Goal: Task Accomplishment & Management: Use online tool/utility

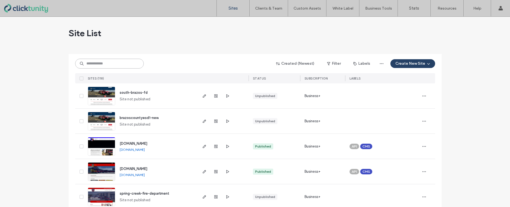
click at [107, 63] on input at bounding box center [109, 64] width 69 height 10
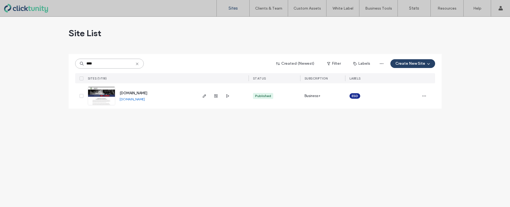
type input "****"
click at [136, 95] on span "[DOMAIN_NAME]" at bounding box center [134, 93] width 28 height 4
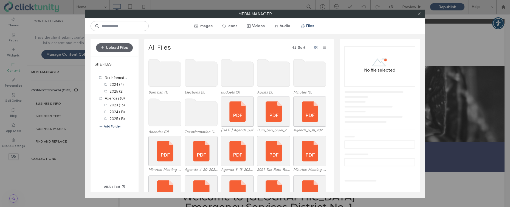
click at [167, 111] on use at bounding box center [164, 112] width 33 height 27
click at [166, 111] on use at bounding box center [164, 112] width 33 height 27
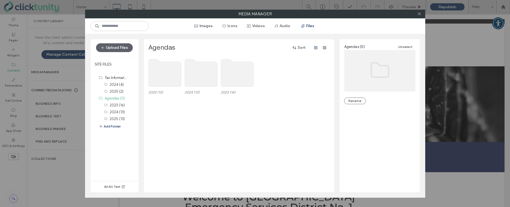
click at [160, 78] on use at bounding box center [164, 72] width 33 height 27
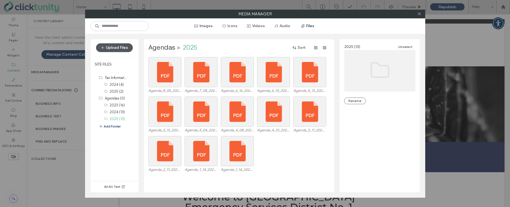
click at [126, 52] on button "Upload Files" at bounding box center [114, 47] width 37 height 9
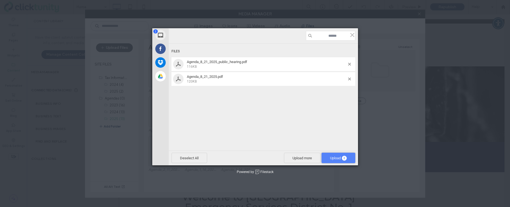
click at [343, 159] on span "2" at bounding box center [344, 158] width 5 height 5
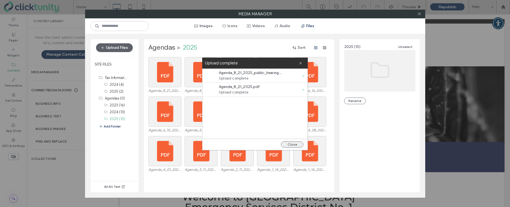
click at [290, 144] on button "Close" at bounding box center [292, 145] width 23 height 6
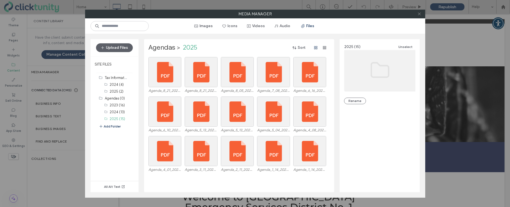
click at [420, 16] on span at bounding box center [419, 14] width 4 height 8
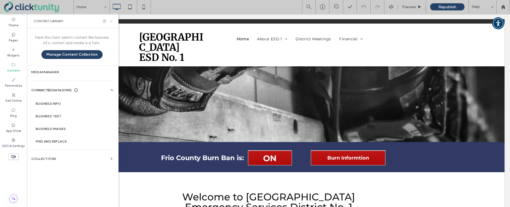
click at [112, 22] on icon at bounding box center [111, 21] width 4 height 4
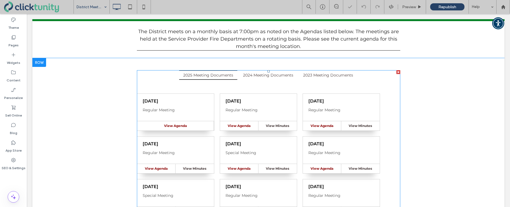
scroll to position [72, 0]
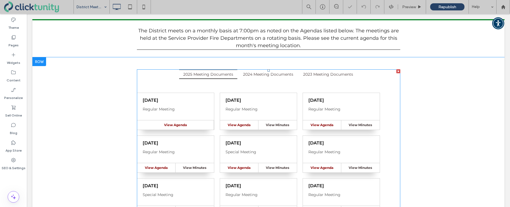
click at [218, 101] on span at bounding box center [268, 163] width 263 height 189
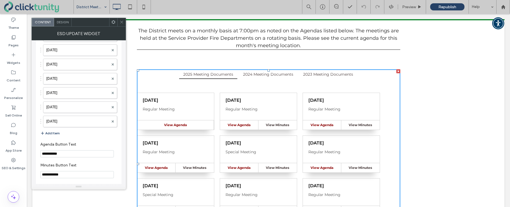
scroll to position [843, 0]
click at [52, 144] on button "Add Item" at bounding box center [49, 145] width 19 height 7
click at [58, 145] on label at bounding box center [77, 145] width 63 height 5
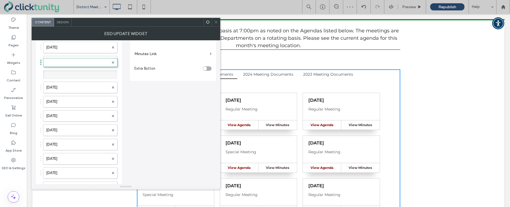
scroll to position [2, 0]
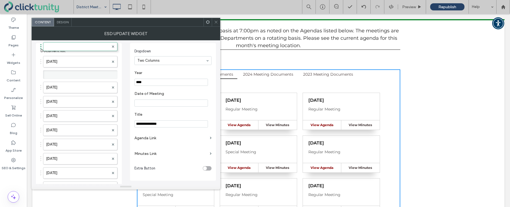
drag, startPoint x: 80, startPoint y: 146, endPoint x: 86, endPoint y: 27, distance: 118.4
click at [75, 75] on label at bounding box center [77, 74] width 63 height 5
drag, startPoint x: 76, startPoint y: 74, endPoint x: 79, endPoint y: 58, distance: 16.3
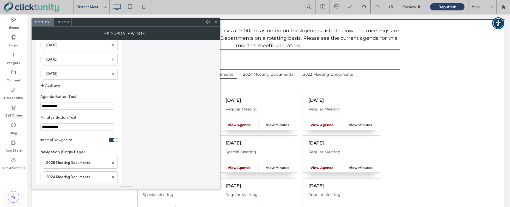
scroll to position [906, 0]
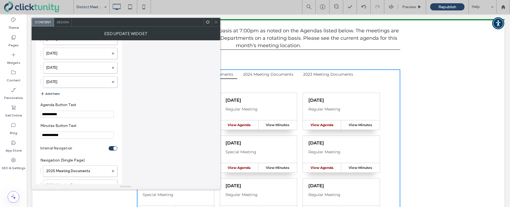
click at [52, 92] on button "Add Item" at bounding box center [49, 94] width 19 height 7
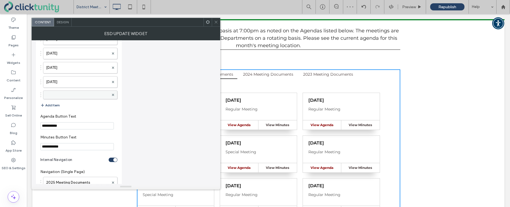
click at [65, 95] on label at bounding box center [77, 94] width 63 height 5
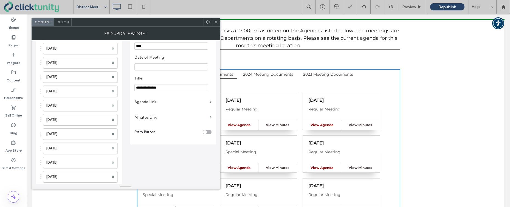
scroll to position [12, 0]
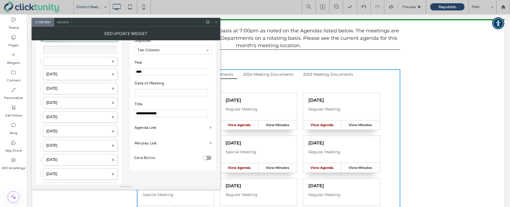
drag, startPoint x: 68, startPoint y: 177, endPoint x: 73, endPoint y: 21, distance: 155.9
click at [71, 60] on label at bounding box center [77, 61] width 63 height 5
drag, startPoint x: 143, startPoint y: 72, endPoint x: 151, endPoint y: 71, distance: 8.3
click at [151, 72] on input "****" at bounding box center [171, 71] width 74 height 7
type input "****"
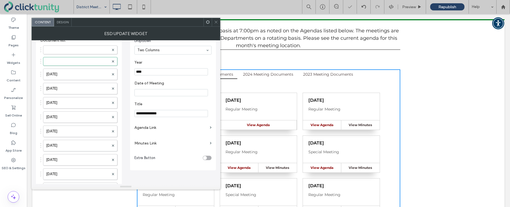
click at [151, 91] on input "Date of Meeting" at bounding box center [171, 92] width 74 height 7
type input "**********"
drag, startPoint x: 155, startPoint y: 113, endPoint x: 122, endPoint y: 112, distance: 33.5
type input "**********"
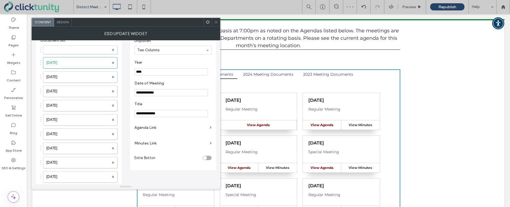
click at [148, 128] on label "Agenda Link" at bounding box center [170, 128] width 73 height 10
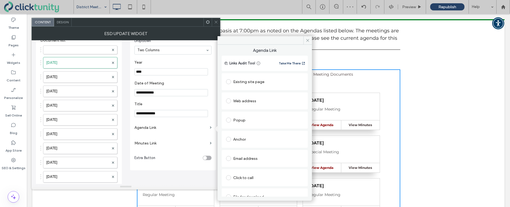
scroll to position [9, 0]
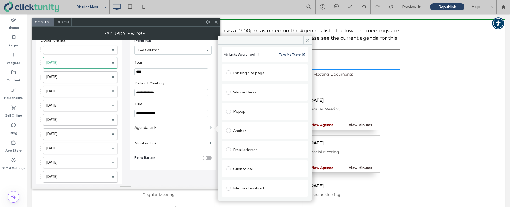
drag, startPoint x: 228, startPoint y: 187, endPoint x: 235, endPoint y: 183, distance: 8.1
click at [228, 187] on span at bounding box center [228, 188] width 5 height 5
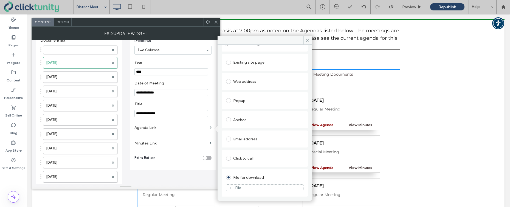
click at [241, 186] on div "File" at bounding box center [238, 188] width 6 height 5
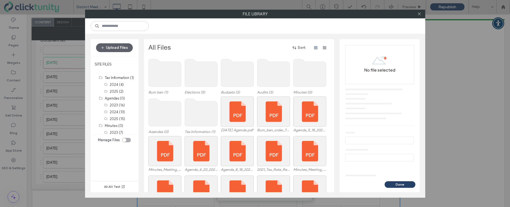
click at [163, 108] on use at bounding box center [164, 112] width 33 height 27
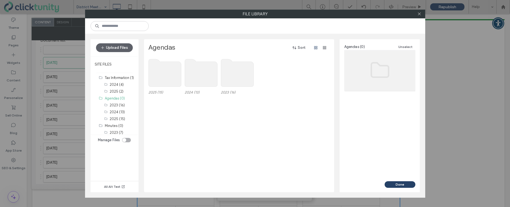
click at [165, 82] on use at bounding box center [164, 72] width 33 height 27
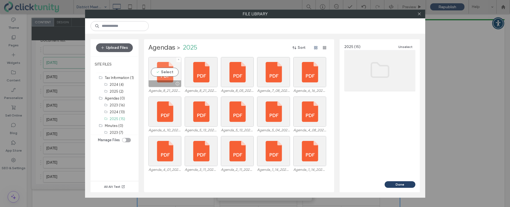
click at [169, 72] on div "Select" at bounding box center [164, 72] width 33 height 30
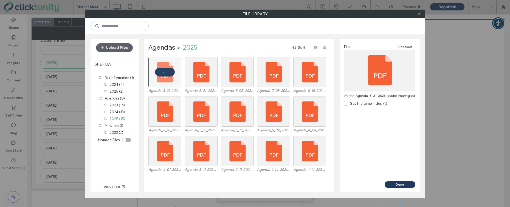
drag, startPoint x: 396, startPoint y: 186, endPoint x: 392, endPoint y: 184, distance: 5.3
click at [396, 186] on button "Done" at bounding box center [400, 184] width 31 height 7
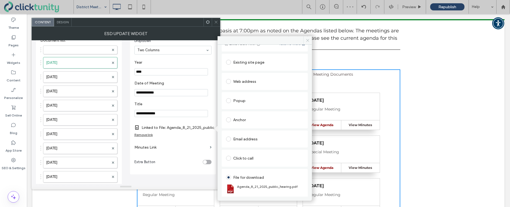
drag, startPoint x: 307, startPoint y: 42, endPoint x: 269, endPoint y: 28, distance: 41.1
click at [307, 42] on icon at bounding box center [308, 40] width 4 height 4
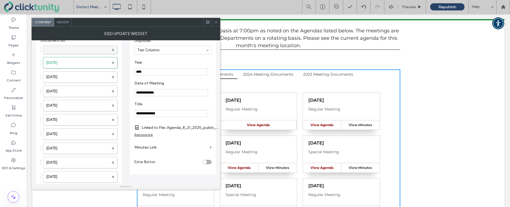
click at [71, 52] on label at bounding box center [77, 49] width 63 height 5
drag, startPoint x: 142, startPoint y: 72, endPoint x: 154, endPoint y: 72, distance: 11.8
click at [154, 72] on input "****" at bounding box center [171, 71] width 74 height 7
type input "****"
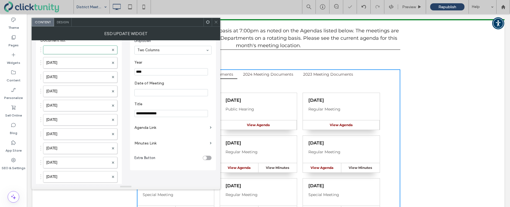
click at [167, 93] on input "Date of Meeting" at bounding box center [171, 92] width 74 height 7
type input "**********"
click at [154, 129] on label "Agenda Link" at bounding box center [170, 128] width 73 height 10
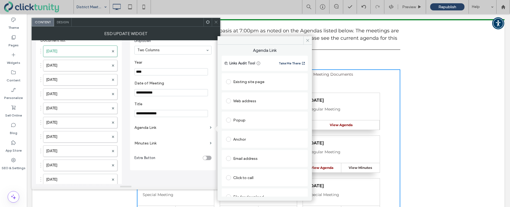
scroll to position [9, 0]
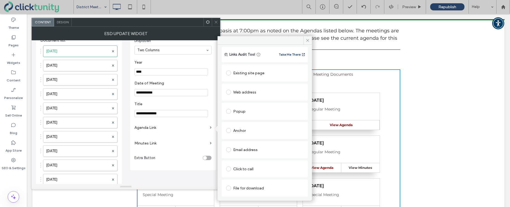
click at [229, 186] on span at bounding box center [228, 188] width 5 height 5
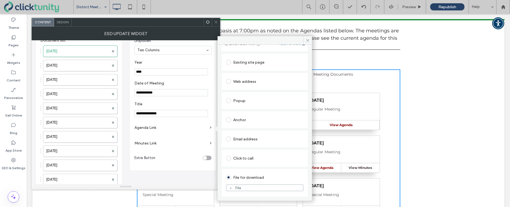
click at [241, 187] on div "File" at bounding box center [238, 188] width 6 height 5
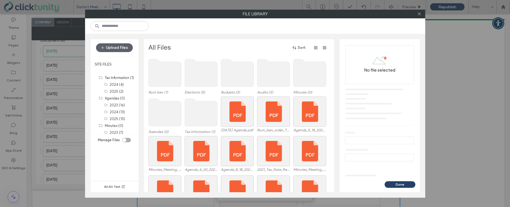
click at [174, 114] on use at bounding box center [164, 112] width 33 height 27
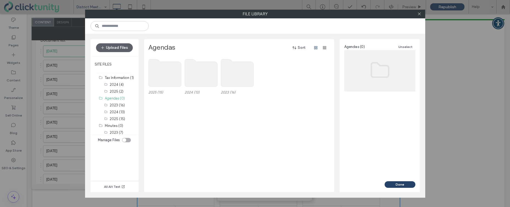
click at [165, 74] on use at bounding box center [164, 72] width 33 height 27
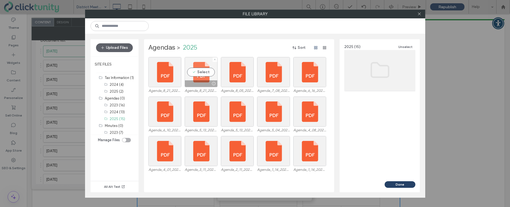
drag, startPoint x: 201, startPoint y: 72, endPoint x: 204, endPoint y: 74, distance: 3.2
click at [201, 72] on div "Select" at bounding box center [201, 72] width 33 height 30
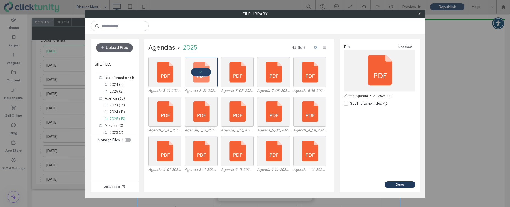
click at [403, 185] on button "Done" at bounding box center [400, 184] width 31 height 7
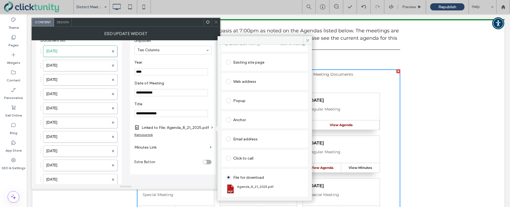
scroll to position [26, 0]
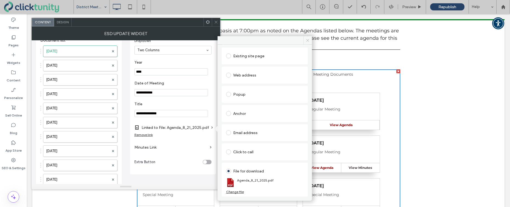
click at [309, 40] on icon at bounding box center [308, 40] width 4 height 4
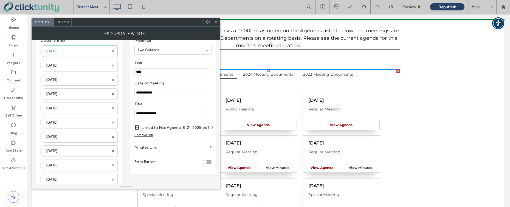
click at [217, 24] on icon at bounding box center [216, 22] width 4 height 4
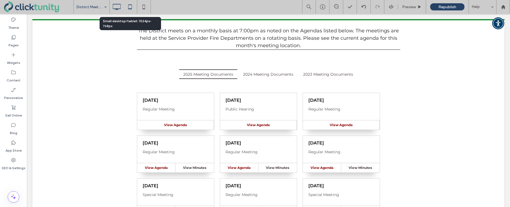
click at [131, 9] on use at bounding box center [130, 6] width 4 height 5
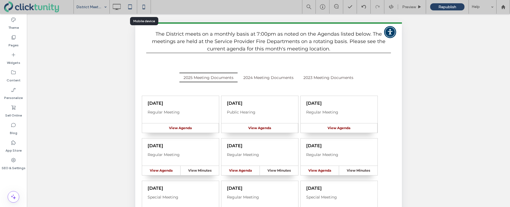
click at [148, 7] on icon at bounding box center [143, 6] width 11 height 11
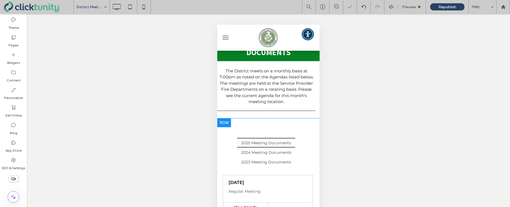
scroll to position [0, 0]
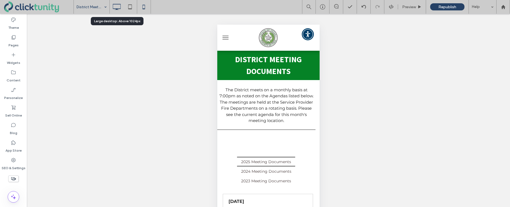
click at [119, 8] on icon at bounding box center [116, 6] width 11 height 11
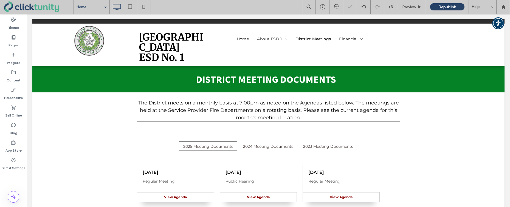
drag, startPoint x: 99, startPoint y: 17, endPoint x: 241, endPoint y: 11, distance: 142.3
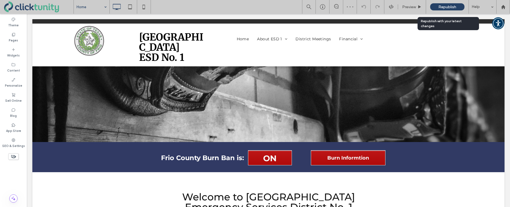
click at [443, 7] on span "Republish" at bounding box center [447, 7] width 18 height 5
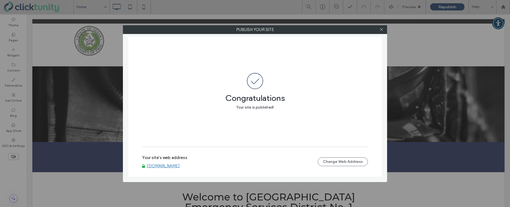
click at [160, 168] on div "Your site's web address [DOMAIN_NAME] Change Web Address" at bounding box center [255, 162] width 226 height 18
click at [168, 167] on link "[DOMAIN_NAME]" at bounding box center [163, 166] width 33 height 5
drag, startPoint x: 383, startPoint y: 30, endPoint x: 389, endPoint y: 32, distance: 6.5
click at [384, 30] on div at bounding box center [381, 30] width 8 height 8
click at [380, 30] on icon at bounding box center [381, 29] width 4 height 4
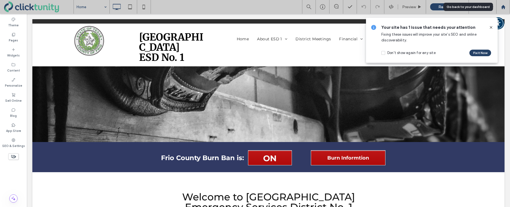
drag, startPoint x: 504, startPoint y: 8, endPoint x: 377, endPoint y: 28, distance: 128.8
click at [504, 8] on use at bounding box center [503, 7] width 4 height 4
